Goal: Task Accomplishment & Management: Use online tool/utility

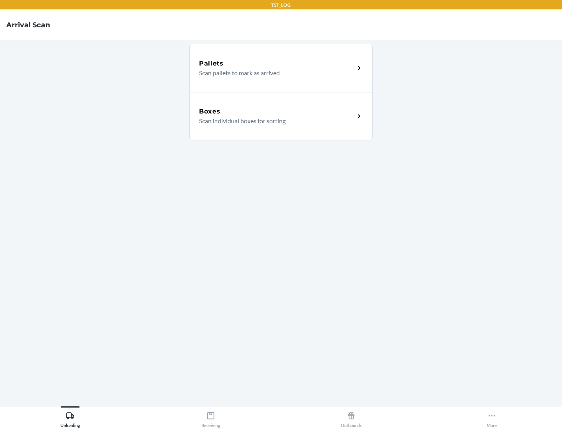
click at [277, 112] on div "Boxes" at bounding box center [277, 111] width 156 height 9
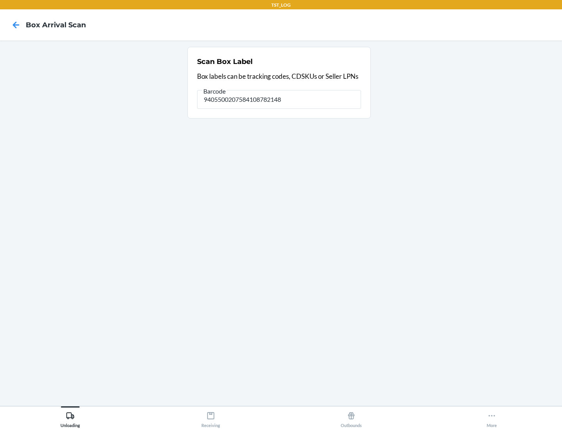
type input "9405500207584108782148"
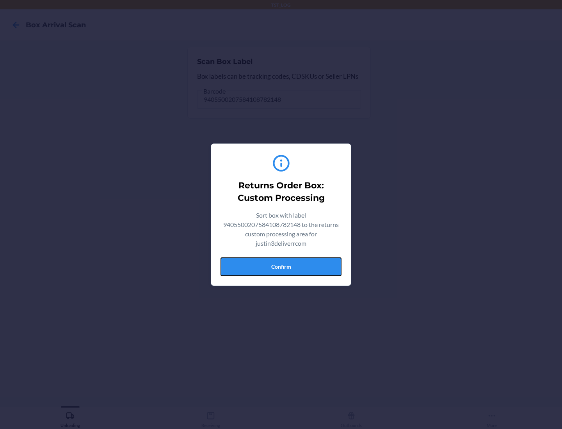
click at [281, 267] on button "Confirm" at bounding box center [281, 267] width 121 height 19
